Goal: Transaction & Acquisition: Purchase product/service

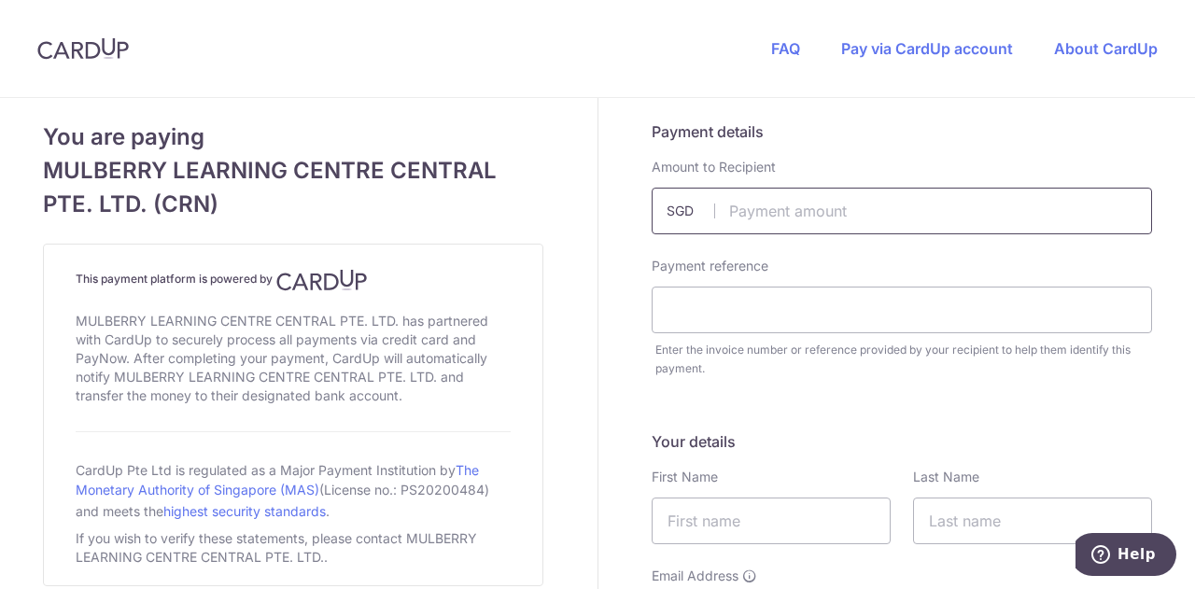
click at [787, 211] on input "text" at bounding box center [902, 211] width 501 height 47
type input "2495.60"
click at [690, 317] on input "text" at bounding box center [902, 310] width 501 height 47
type input "[PERSON_NAME] [PERSON_NAME]"
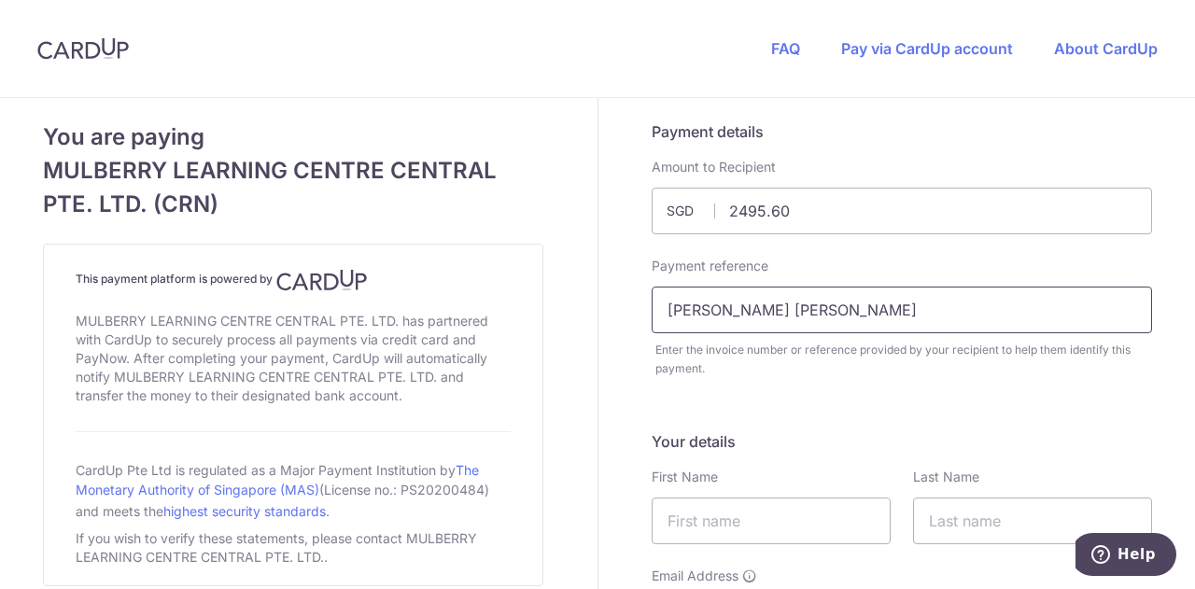
scroll to position [148, 0]
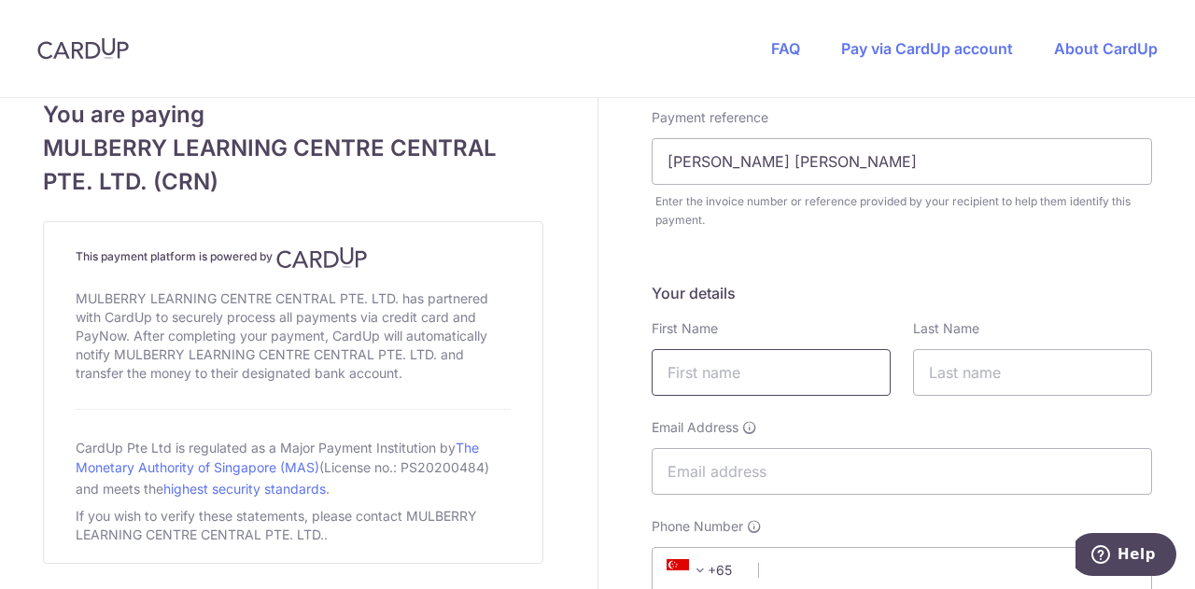
click at [730, 356] on input "text" at bounding box center [771, 372] width 239 height 47
type input "[PERSON_NAME] Parn"
type input "Foong"
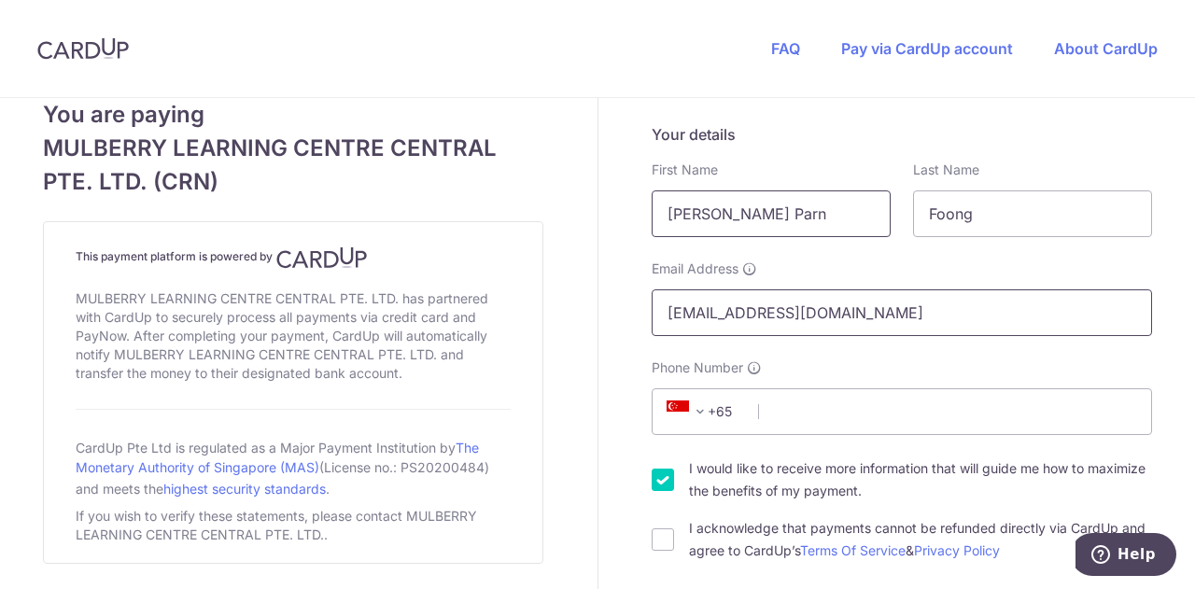
scroll to position [469, 0]
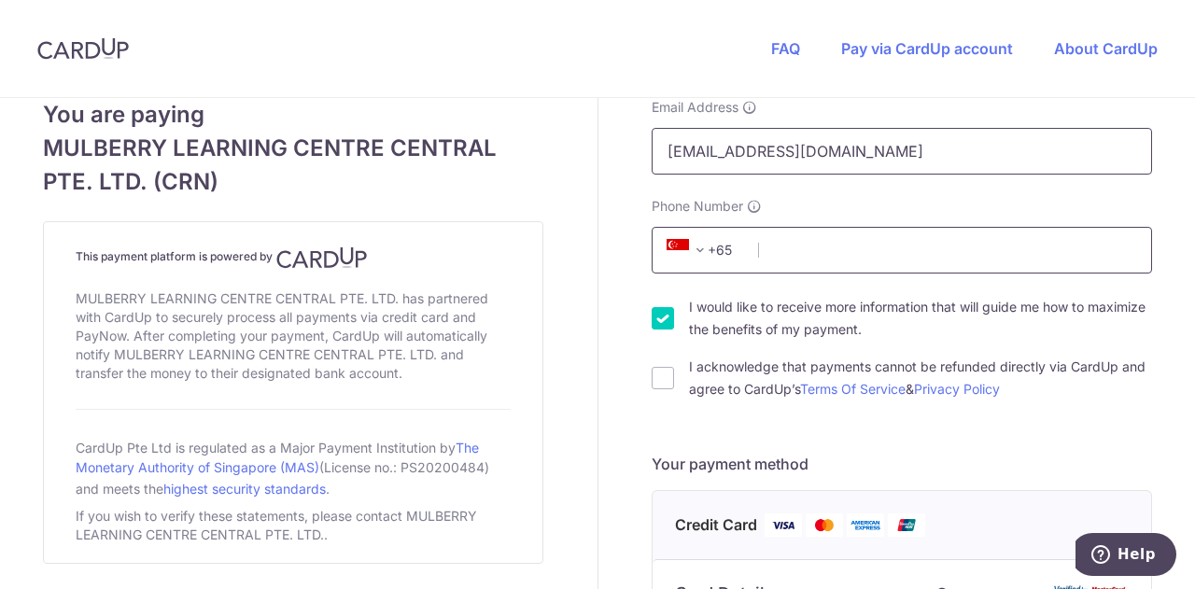
type input "[EMAIL_ADDRESS][DOMAIN_NAME]"
click at [790, 250] on input "Phone Number" at bounding box center [902, 250] width 501 height 47
type input "98230225"
click at [661, 375] on input "I acknowledge that payments cannot be refunded directly via CardUp and agree to…" at bounding box center [663, 378] width 22 height 22
checkbox input "true"
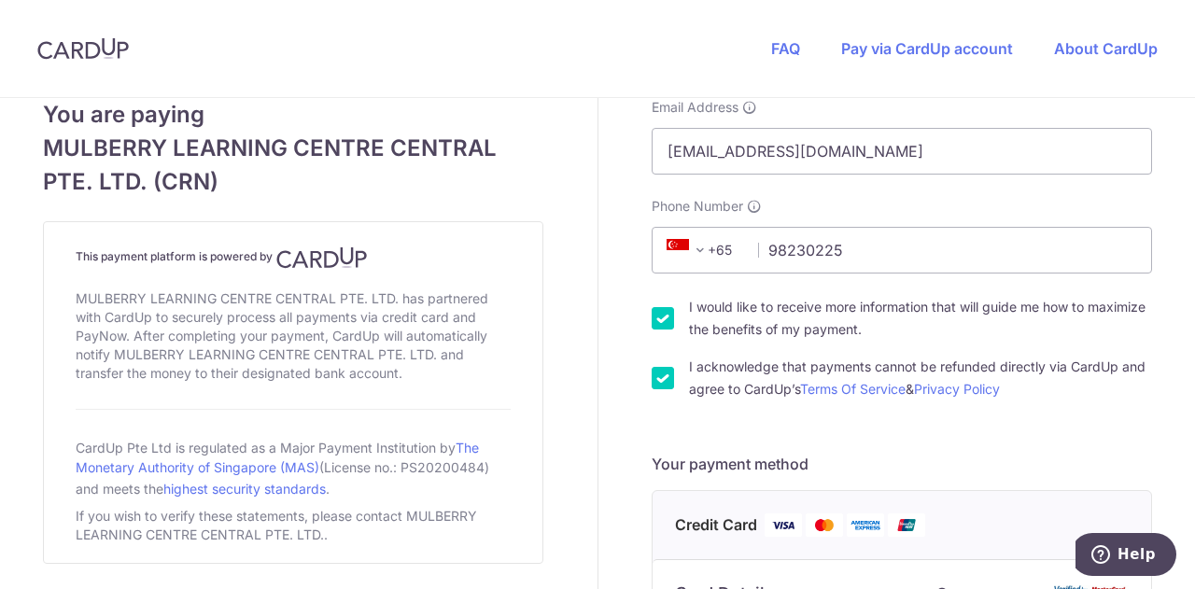
click at [652, 319] on input "I would like to receive more information that will guide me how to maximize the…" at bounding box center [663, 318] width 22 height 22
checkbox input "false"
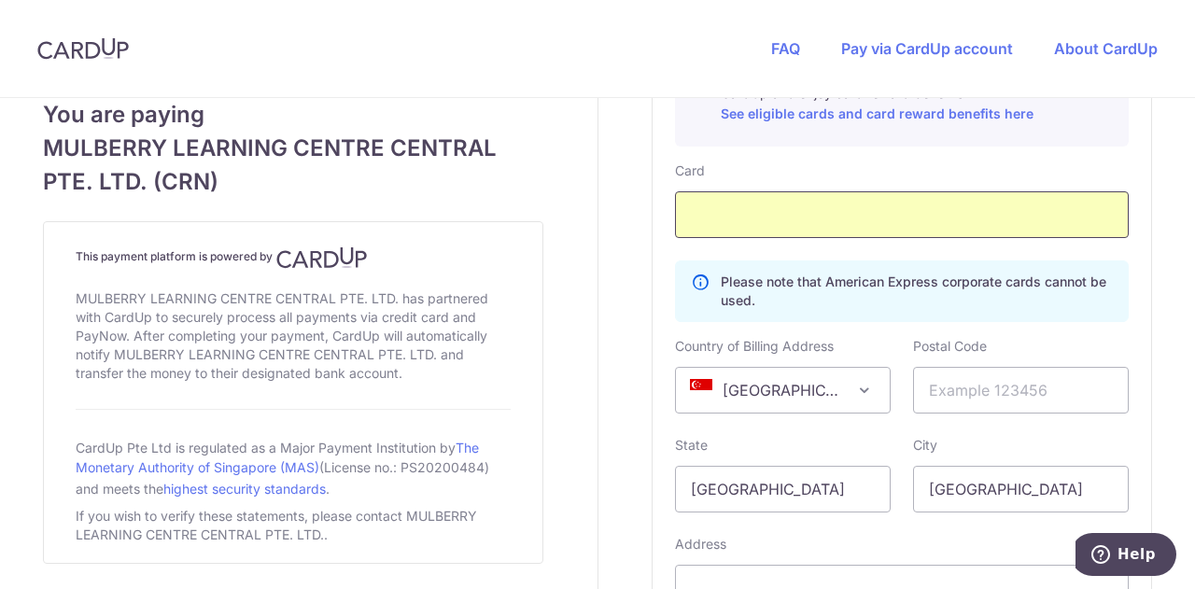
scroll to position [1157, 0]
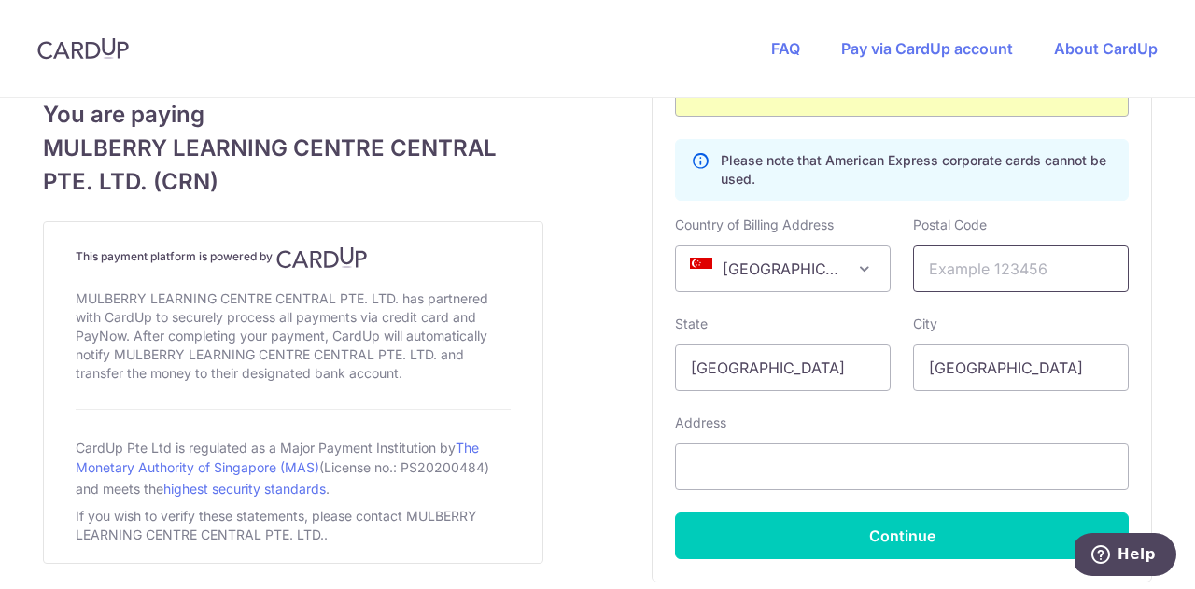
click at [952, 263] on input "text" at bounding box center [1021, 269] width 216 height 47
type input "319773"
click at [764, 469] on input "text" at bounding box center [902, 467] width 454 height 47
type input "y"
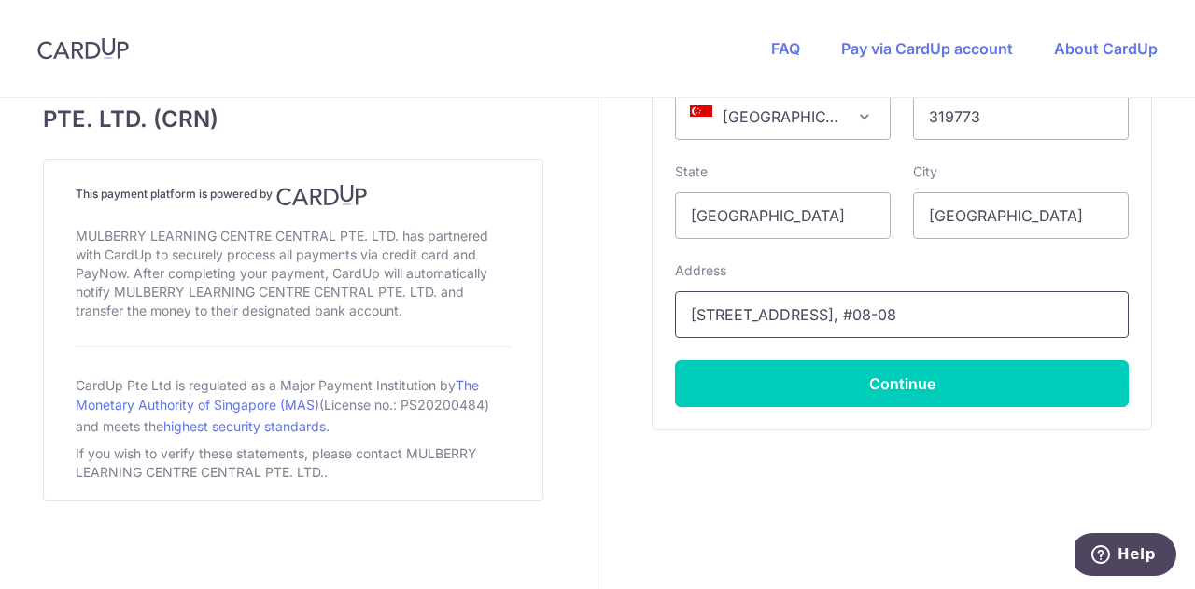
type input "[STREET_ADDRESS], #08-08"
click at [678, 409] on div "Card Details Secure 256-bit SSL Pay with your credit card for this and other pa…" at bounding box center [902, 74] width 499 height 711
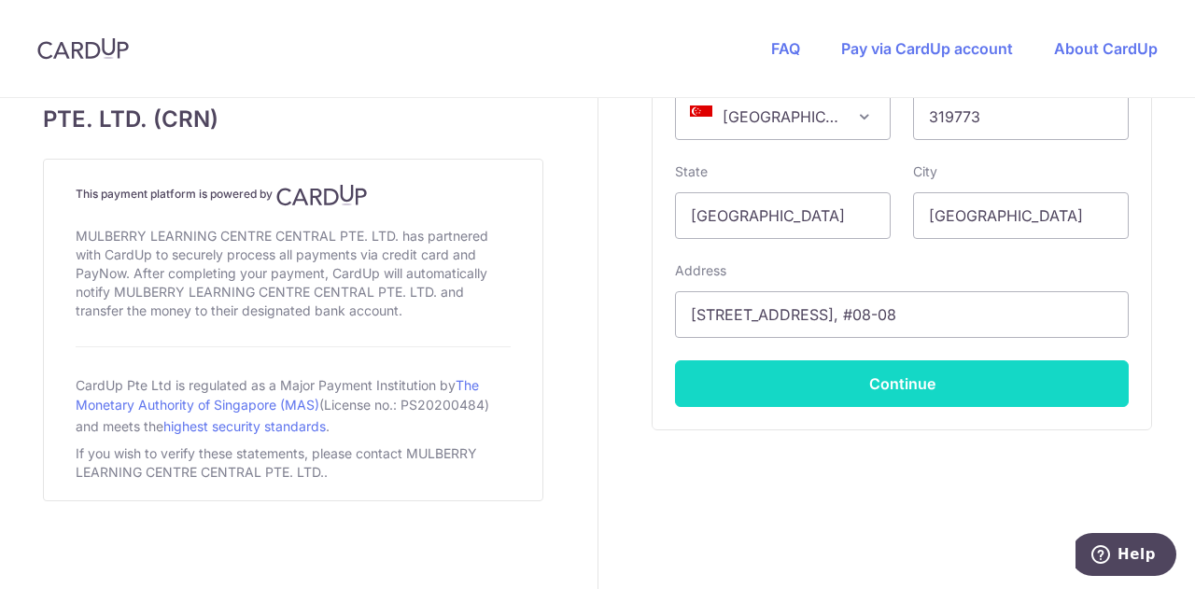
click at [779, 380] on button "Continue" at bounding box center [902, 383] width 454 height 47
type input "**** 3541"
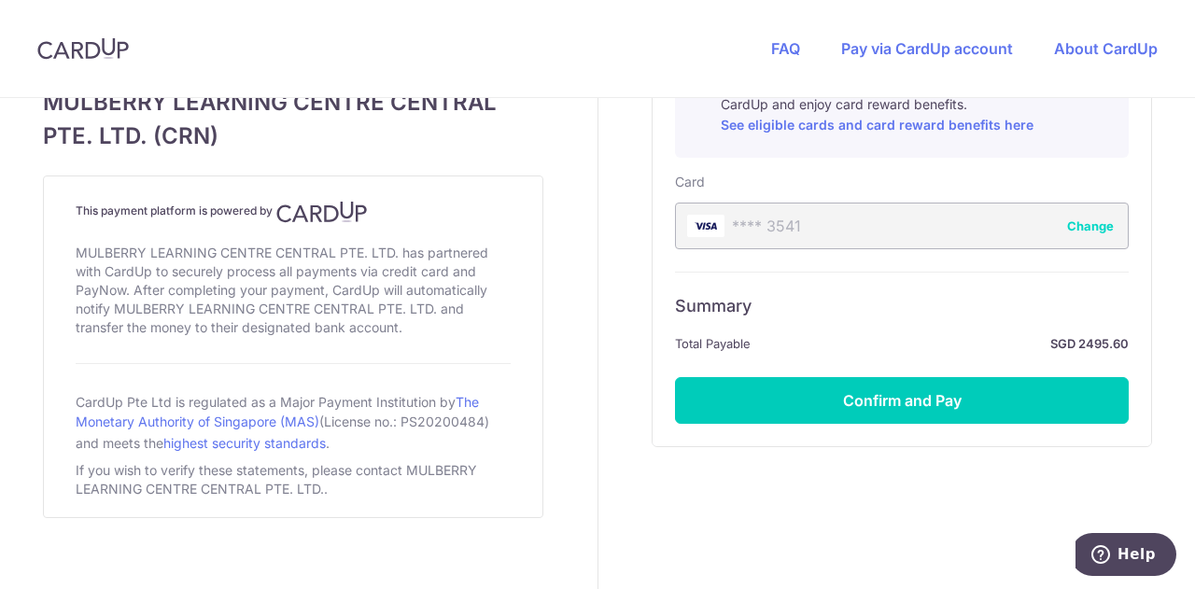
scroll to position [1041, 0]
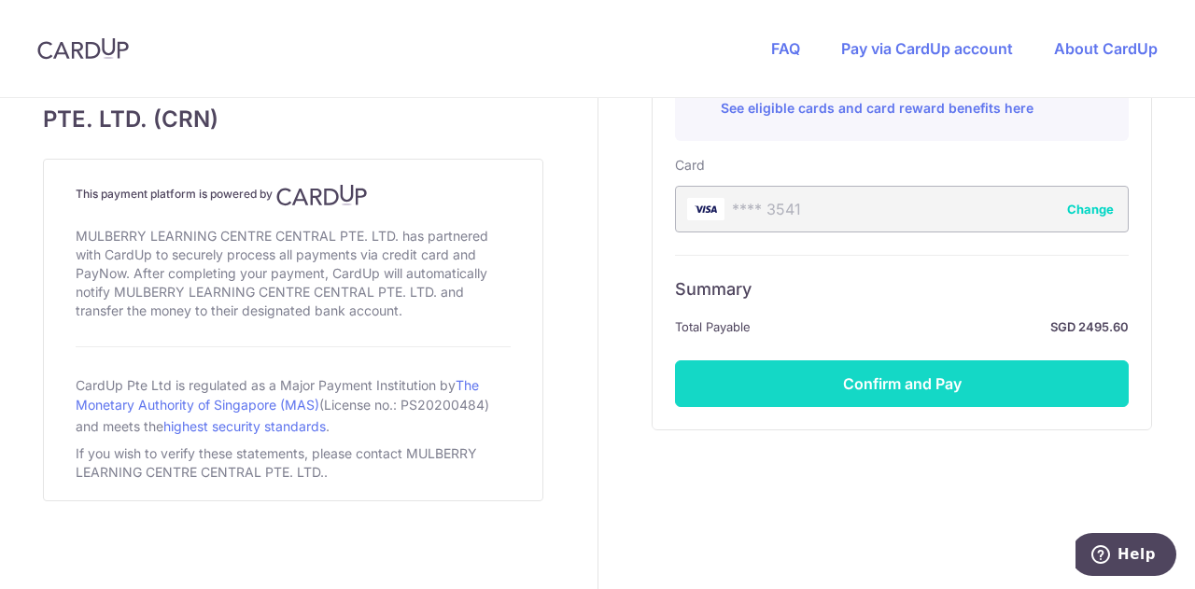
click at [854, 384] on button "Confirm and Pay" at bounding box center [902, 383] width 454 height 47
